Goal: Check status: Check status

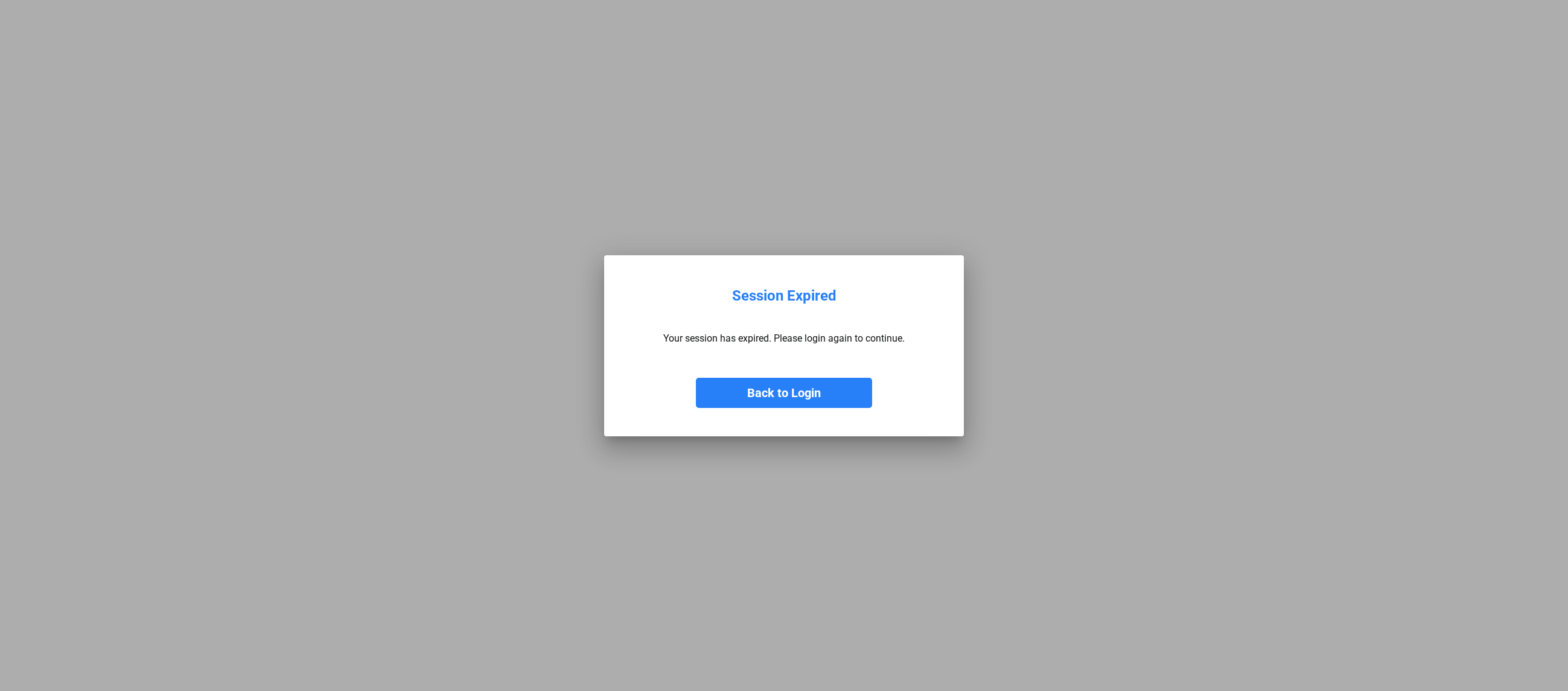
click at [800, 391] on button "Back to Login" at bounding box center [784, 392] width 176 height 30
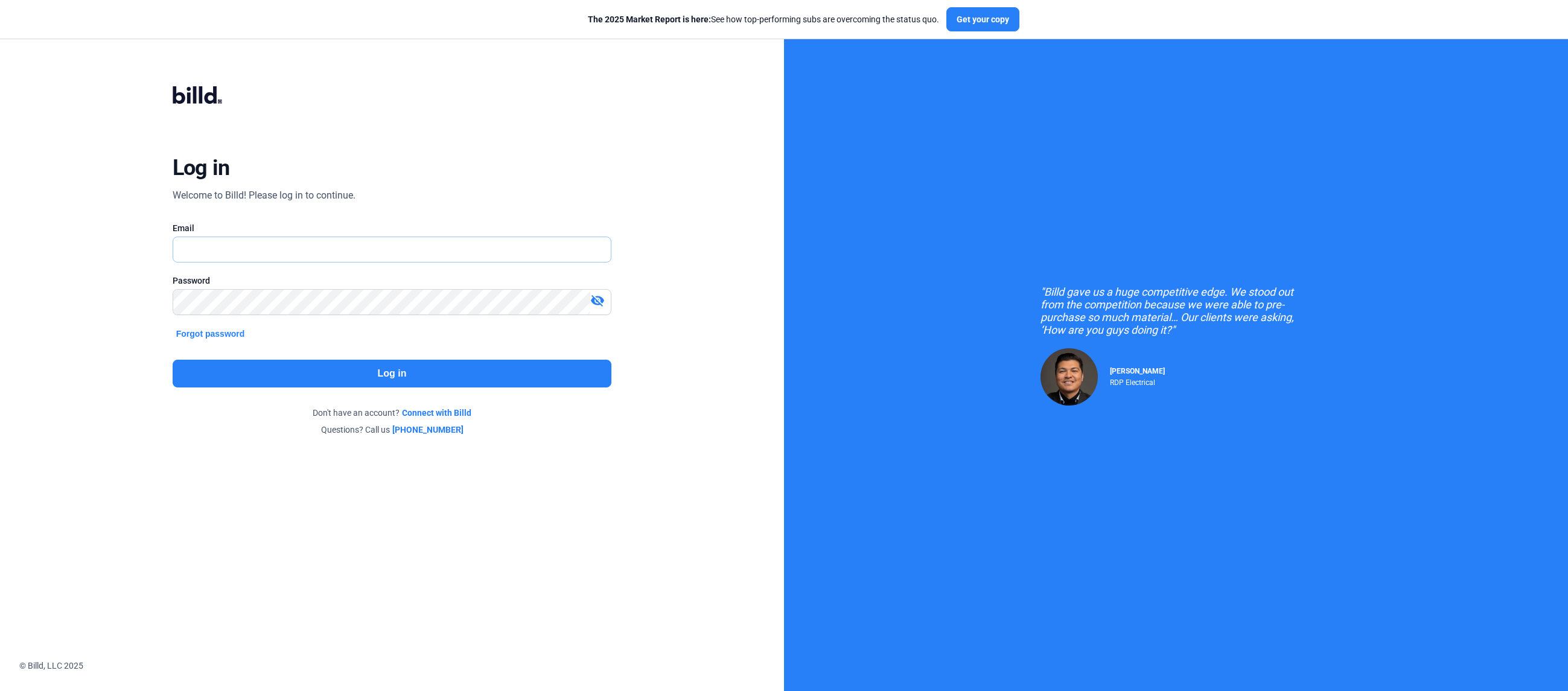
type input "[PERSON_NAME][EMAIL_ADDRESS][DOMAIN_NAME]"
click at [391, 372] on button "Log in" at bounding box center [392, 373] width 439 height 28
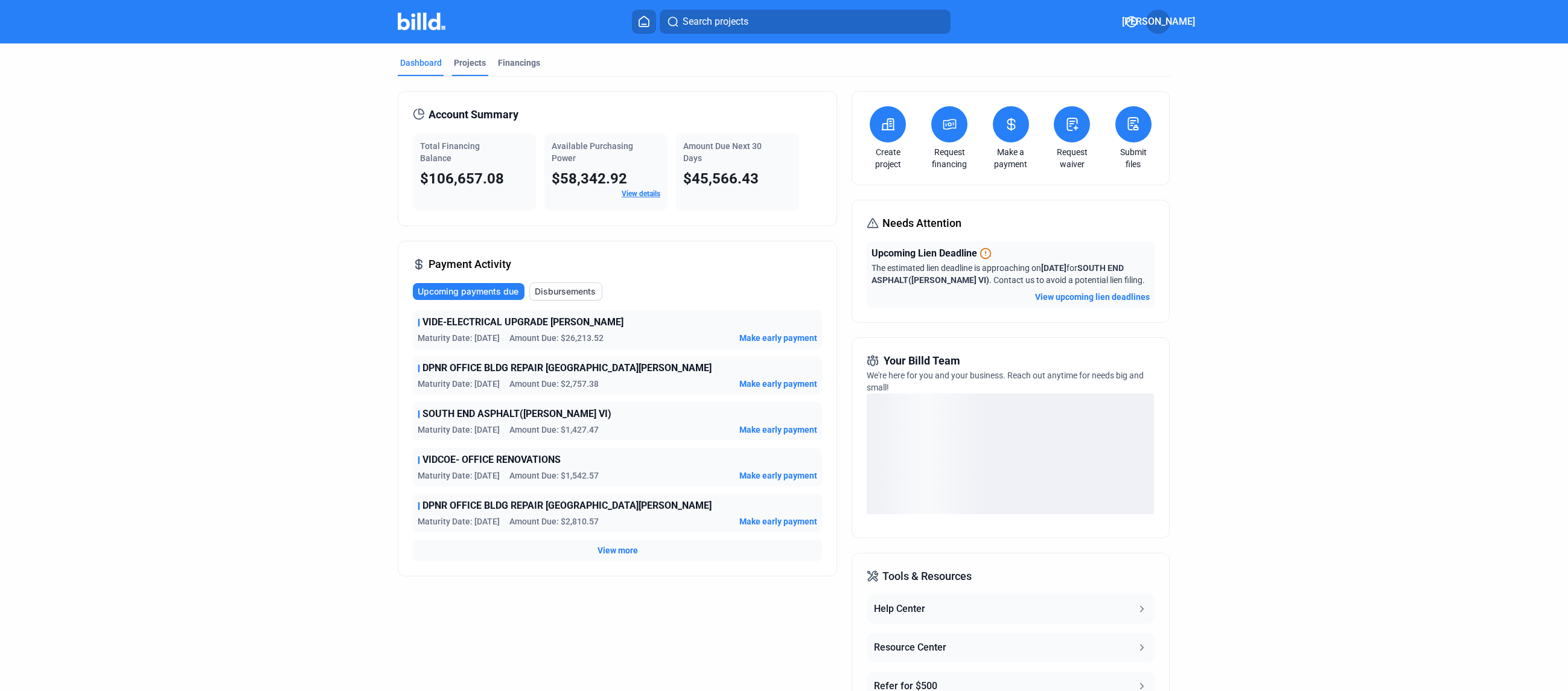
click at [470, 59] on div "Projects" at bounding box center [470, 62] width 32 height 12
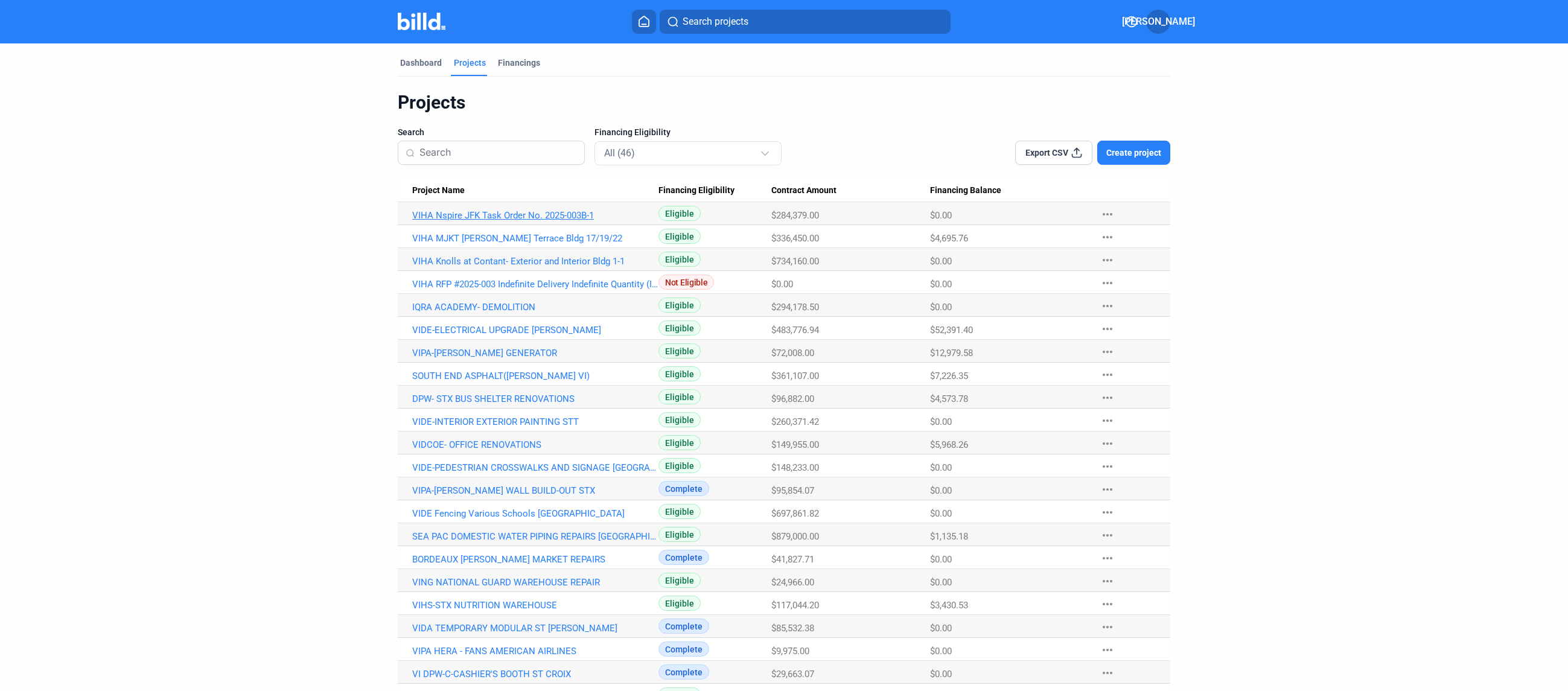
click at [495, 214] on link "VIHA Nspire JFK Task Order No. 2025-003B-1" at bounding box center [535, 216] width 246 height 11
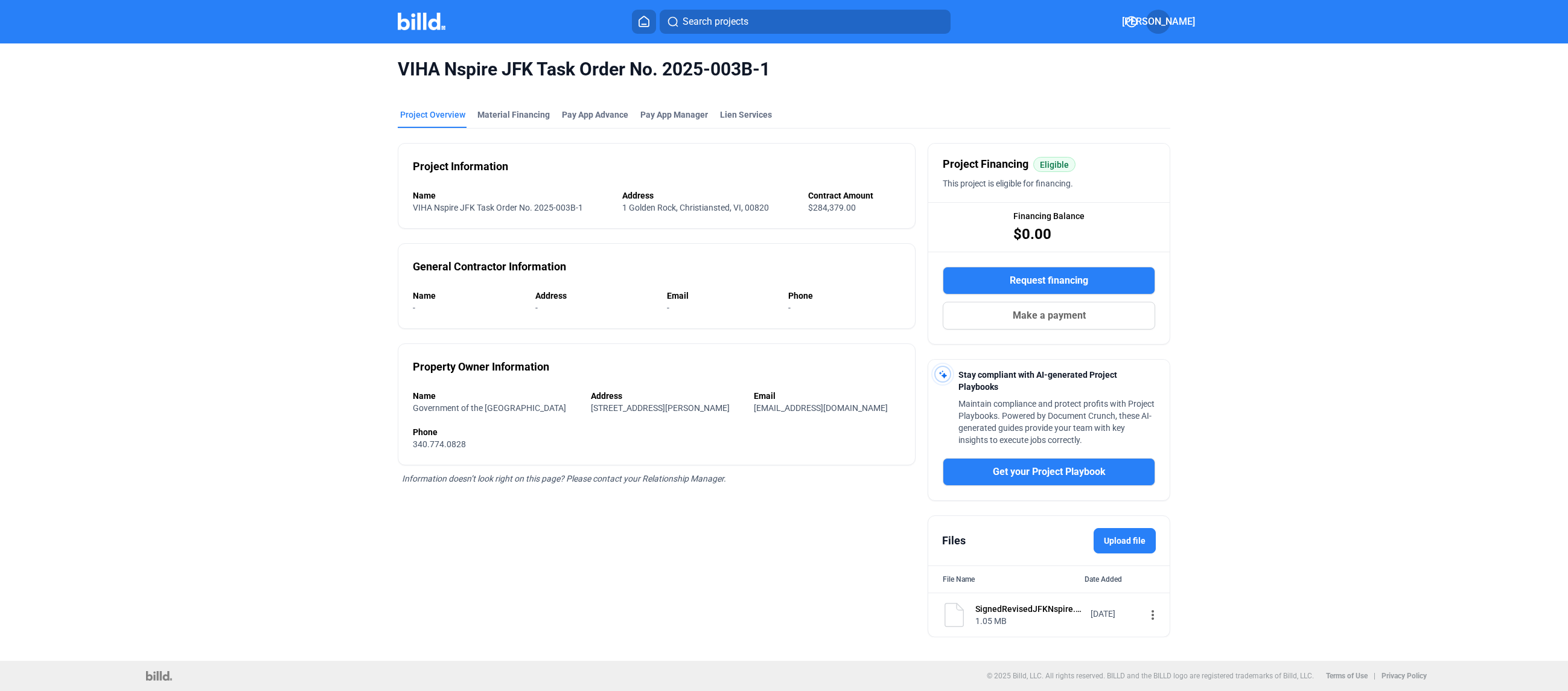
click at [1333, 488] on div "VIHA Nspire JFK Task Order No. 2025-003B-1 Project Overview Material Financing …" at bounding box center [784, 347] width 1317 height 608
click at [525, 117] on div "Material Financing" at bounding box center [513, 114] width 73 height 12
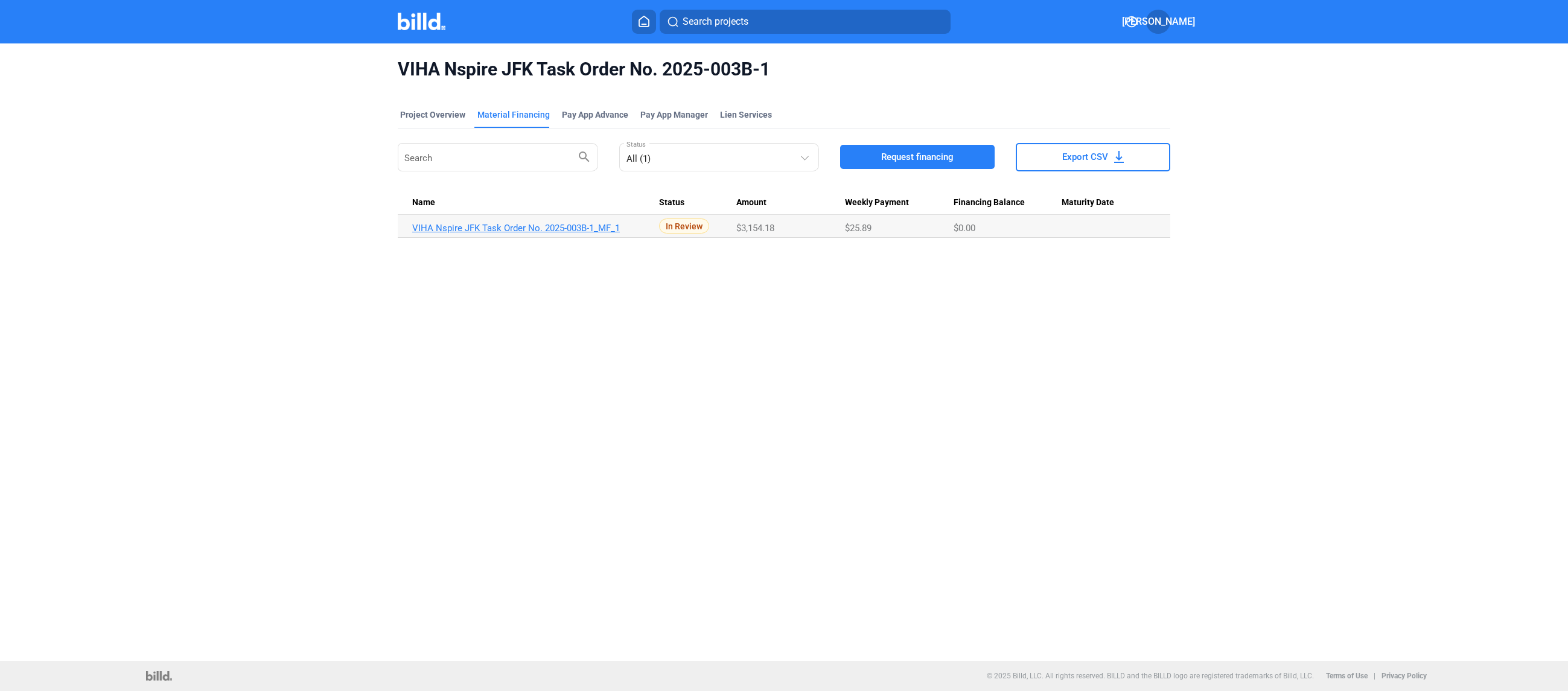
click at [539, 229] on link "VIHA Nspire JFK Task Order No. 2025-003B-1_MF_1" at bounding box center [535, 228] width 246 height 11
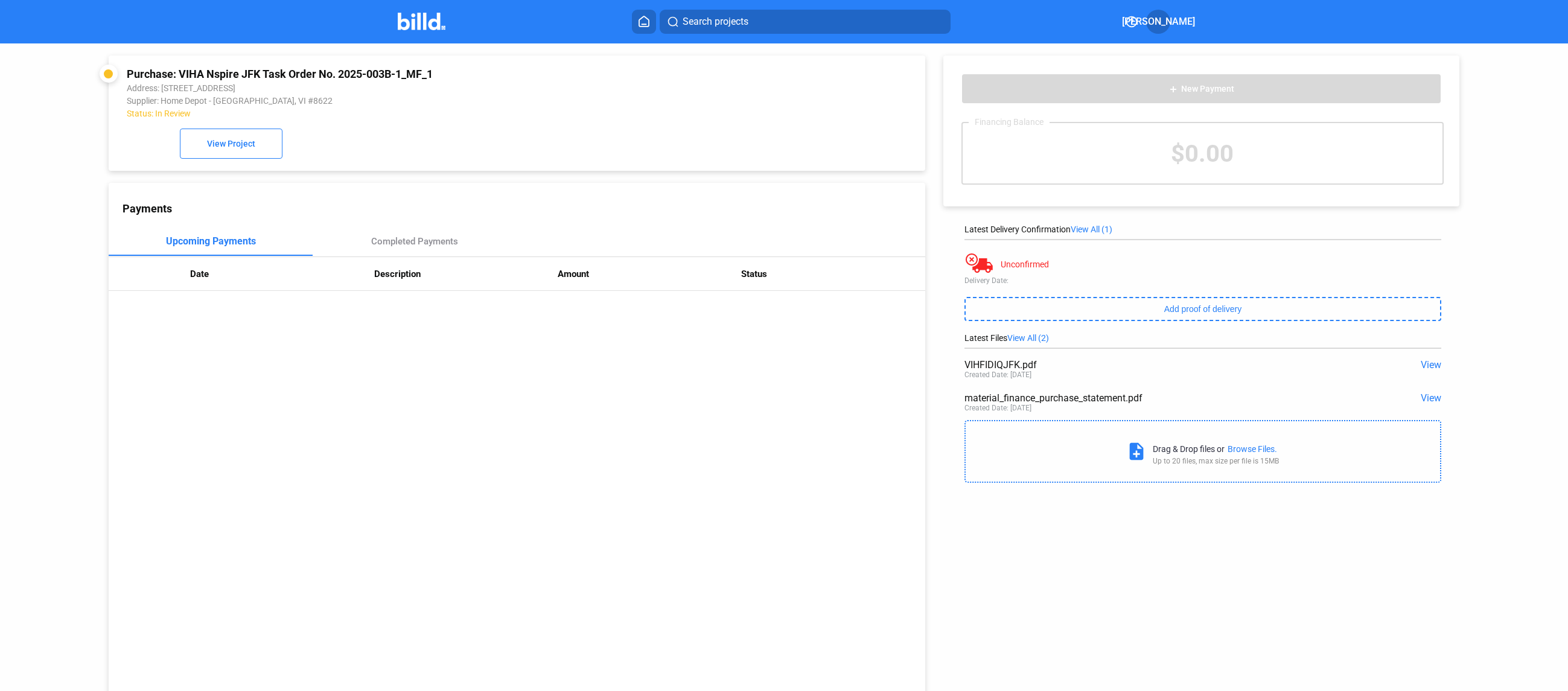
click at [666, 628] on div "Payments Upcoming Payments Completed Payments Date Description Amount Status" at bounding box center [516, 444] width 817 height 522
click at [803, 467] on div "Payments Upcoming Payments Completed Payments Date Description Amount Status" at bounding box center [516, 444] width 817 height 522
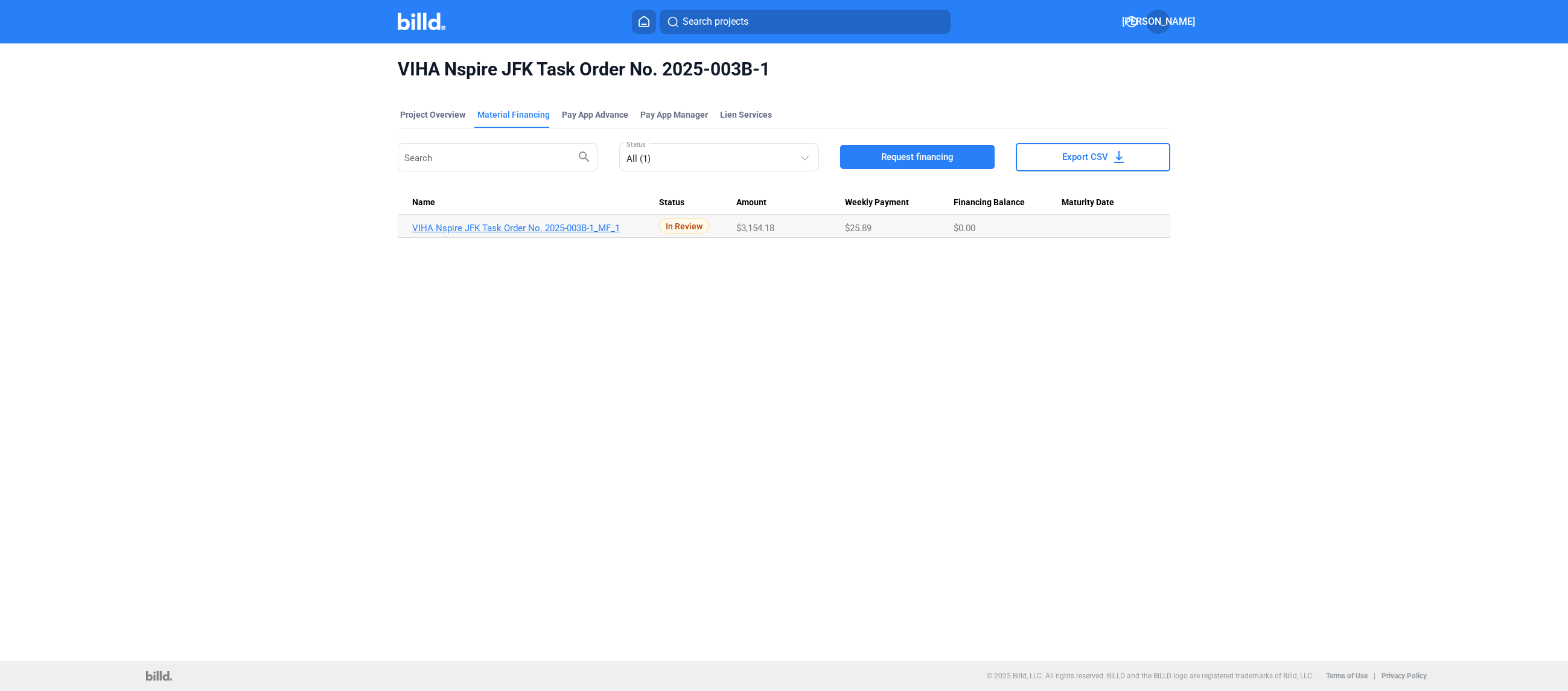
click at [485, 229] on link "VIHA Nspire JFK Task Order No. 2025-003B-1_MF_1" at bounding box center [535, 228] width 246 height 11
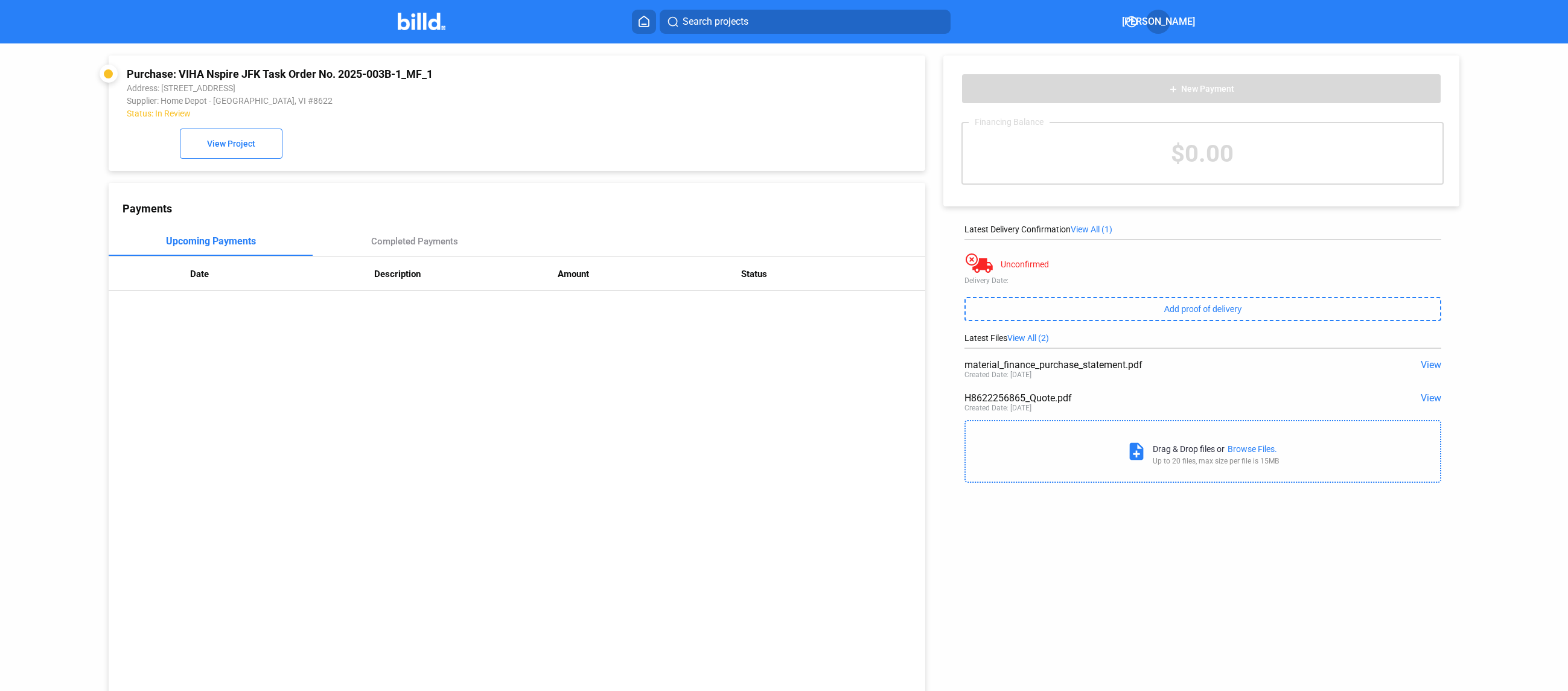
click at [776, 475] on div "Payments Upcoming Payments Completed Payments Date Description Amount Status" at bounding box center [516, 444] width 817 height 522
